Goal: Task Accomplishment & Management: Use online tool/utility

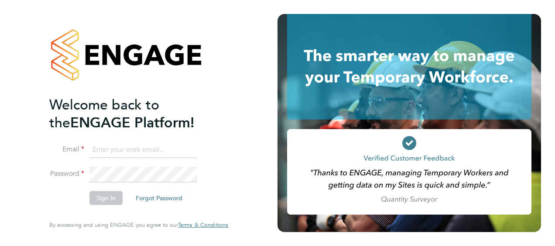
type input "[EMAIL_ADDRESS][PERSON_NAME][DOMAIN_NAME]"
click at [345, 68] on icon at bounding box center [409, 67] width 244 height 106
click at [101, 198] on button "Sign In" at bounding box center [105, 198] width 33 height 14
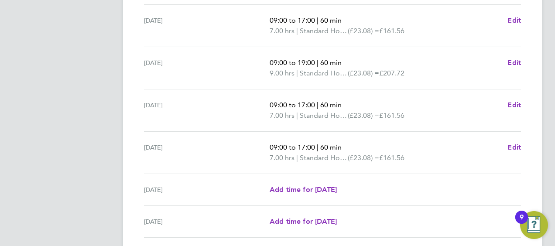
scroll to position [390, 0]
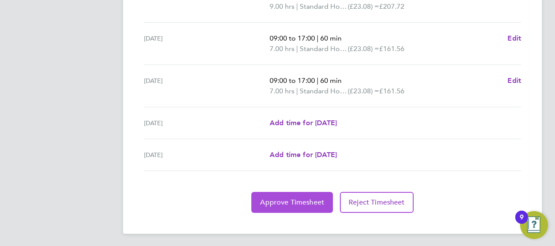
click at [300, 192] on button "Approve Timesheet" at bounding box center [292, 202] width 82 height 21
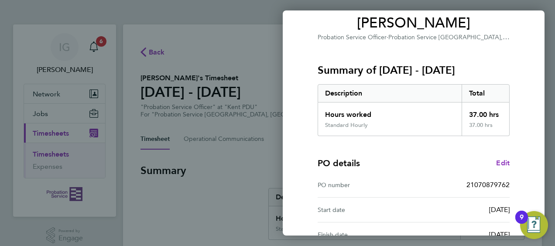
scroll to position [171, 0]
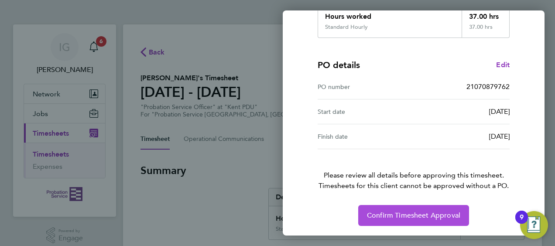
click at [385, 220] on button "Confirm Timesheet Approval" at bounding box center [413, 215] width 111 height 21
